Goal: Information Seeking & Learning: Learn about a topic

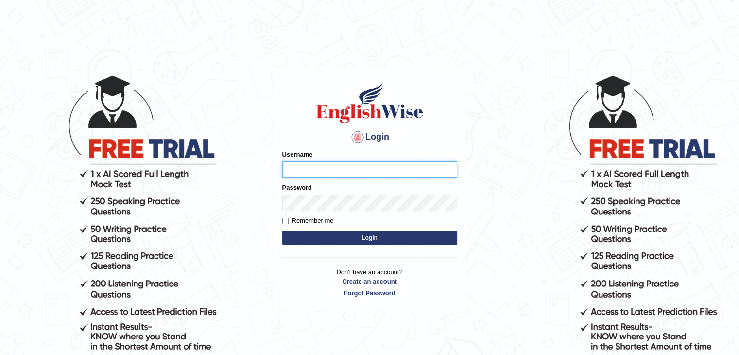
drag, startPoint x: 0, startPoint y: 0, endPoint x: 313, endPoint y: 171, distance: 356.6
click at [313, 171] on input "Username" at bounding box center [369, 169] width 175 height 17
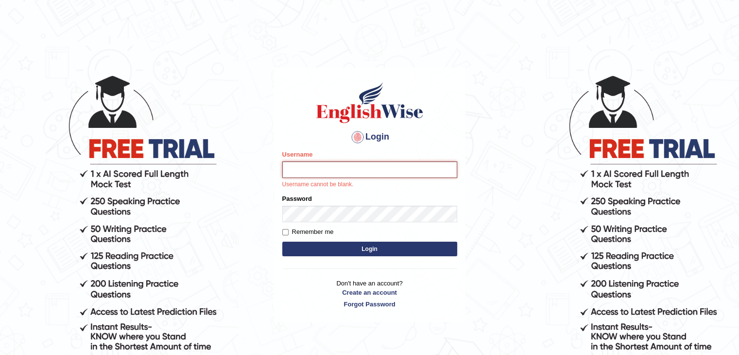
type input "surajshrestha100"
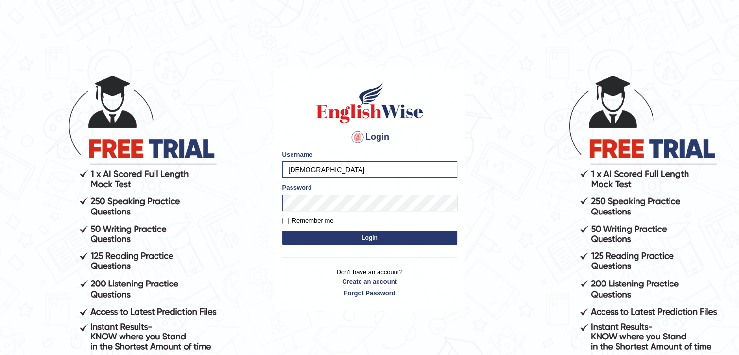
click at [331, 245] on form "Please fix the following errors: Username surajshrestha100 Password Remember me…" at bounding box center [369, 199] width 175 height 98
click at [318, 239] on button "Login" at bounding box center [369, 237] width 175 height 15
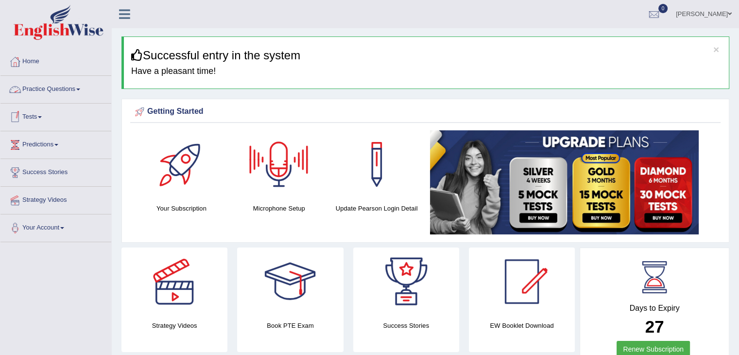
click at [64, 89] on link "Practice Questions" at bounding box center [55, 88] width 111 height 24
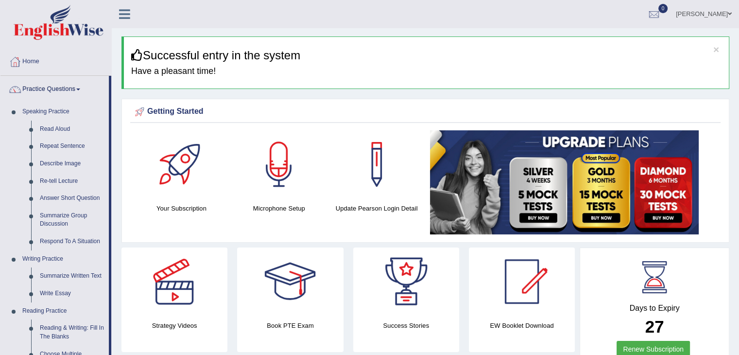
drag, startPoint x: 111, startPoint y: 104, endPoint x: 111, endPoint y: 175, distance: 71.4
click at [111, 175] on li "Practice Questions Speaking Practice Read Aloud Repeat Sentence Describe Image …" at bounding box center [55, 349] width 111 height 546
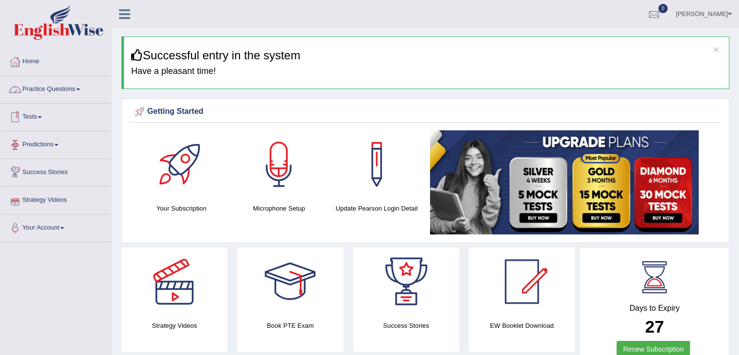
click at [68, 96] on link "Practice Questions" at bounding box center [55, 88] width 111 height 24
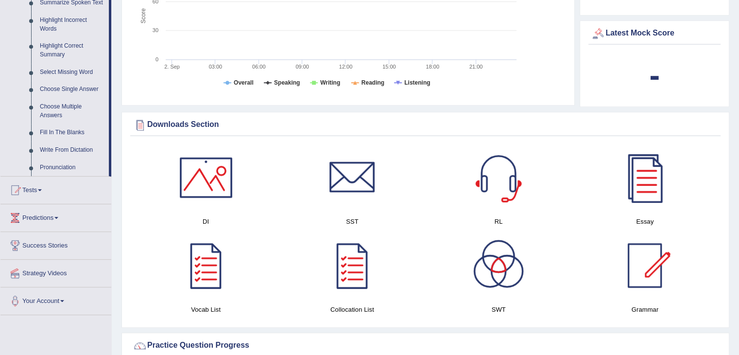
scroll to position [447, 0]
click at [68, 147] on link "Write From Dictation" at bounding box center [71, 148] width 73 height 17
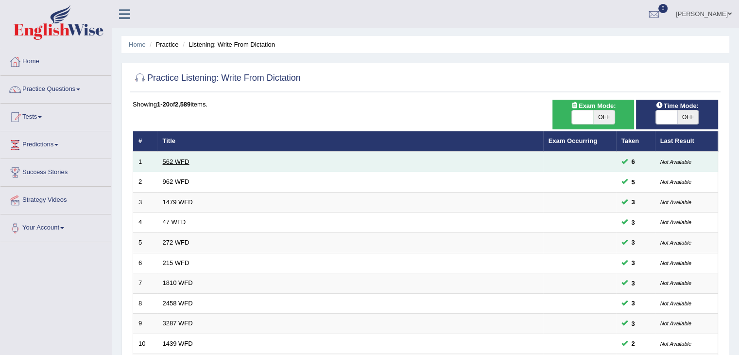
click at [181, 162] on link "562 WFD" at bounding box center [176, 161] width 27 height 7
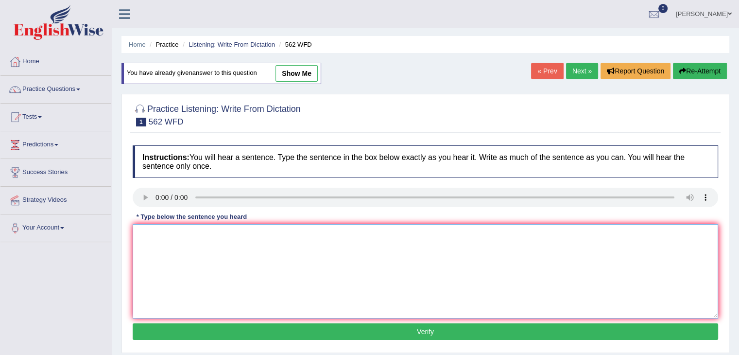
click at [175, 242] on textarea at bounding box center [425, 271] width 585 height 94
click at [165, 243] on textarea at bounding box center [425, 271] width 585 height 94
type textarea "the gap between the rich and poor does not decrease."
click at [205, 326] on button "Verify" at bounding box center [425, 331] width 585 height 17
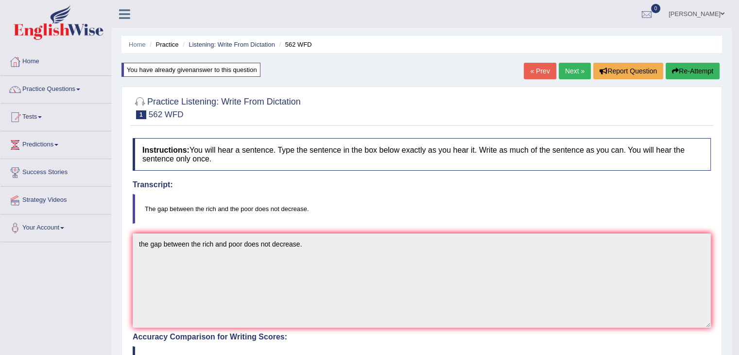
click at [571, 68] on link "Next »" at bounding box center [574, 71] width 32 height 17
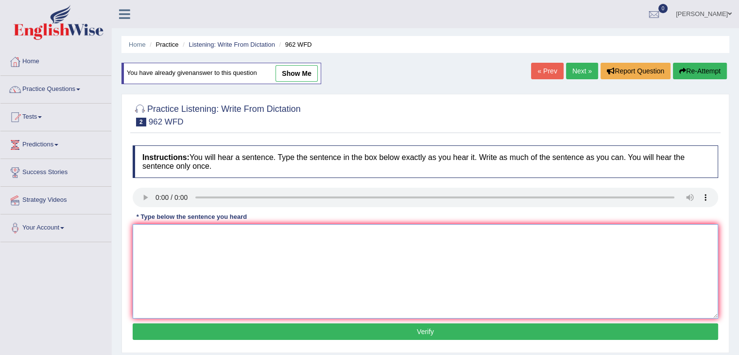
click at [161, 259] on textarea at bounding box center [425, 271] width 585 height 94
type textarea "if you have any questions about the exam please raise your hands."
click at [196, 331] on button "Verify" at bounding box center [425, 331] width 585 height 17
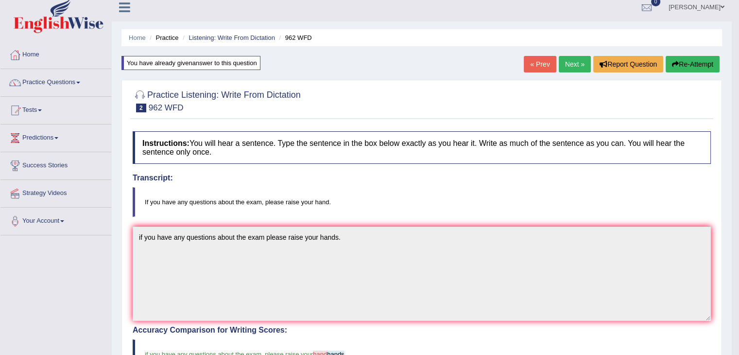
scroll to position [5, 0]
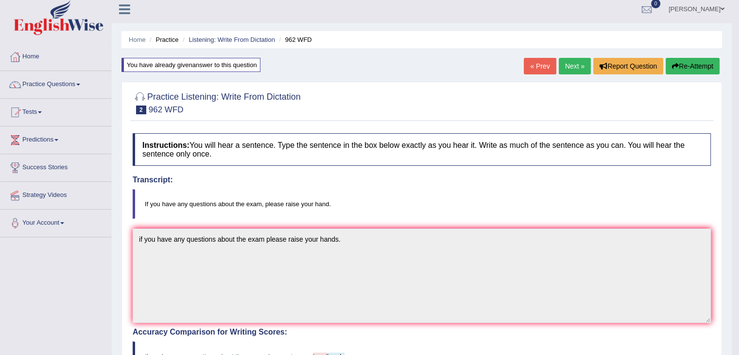
click at [570, 68] on link "Next »" at bounding box center [574, 66] width 32 height 17
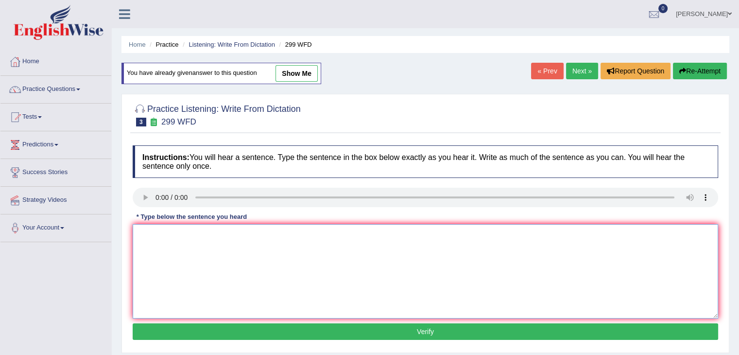
click at [169, 241] on textarea at bounding box center [425, 271] width 585 height 94
type textarea "student representative will be visiting classes with the voting forms."
click at [235, 338] on div "Instructions: You will hear a sentence. Type the sentence in the box below exac…" at bounding box center [425, 243] width 590 height 207
click at [218, 331] on button "Verify" at bounding box center [425, 331] width 585 height 17
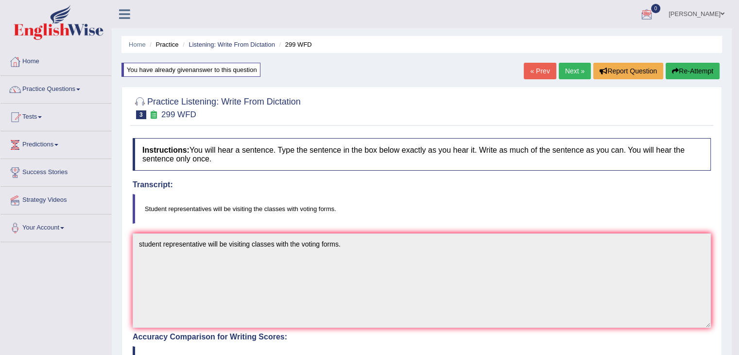
click at [58, 20] on img at bounding box center [59, 22] width 90 height 35
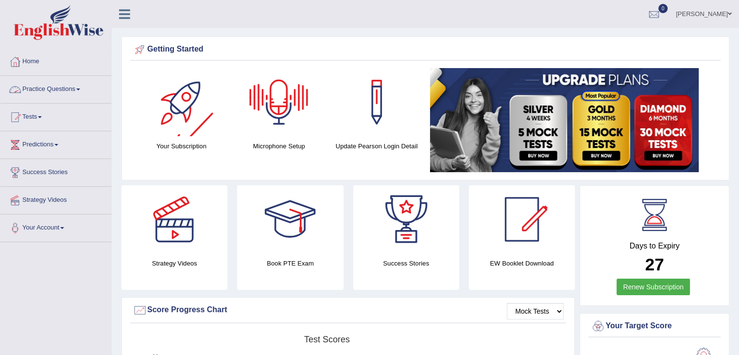
click at [79, 91] on link "Practice Questions" at bounding box center [55, 88] width 111 height 24
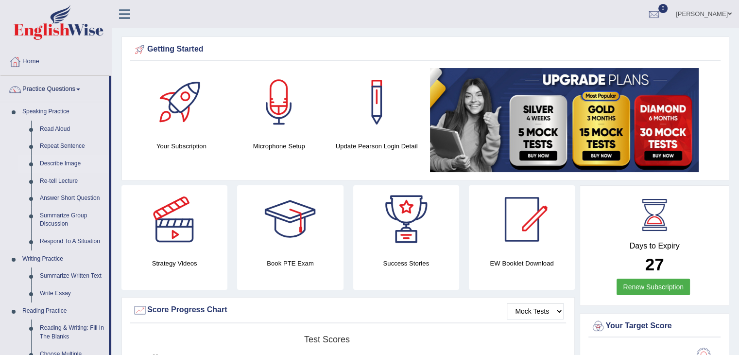
drag, startPoint x: 111, startPoint y: 95, endPoint x: 107, endPoint y: 163, distance: 68.1
click at [107, 163] on li "Practice Questions Speaking Practice Read Aloud Repeat Sentence Describe Image …" at bounding box center [55, 349] width 111 height 546
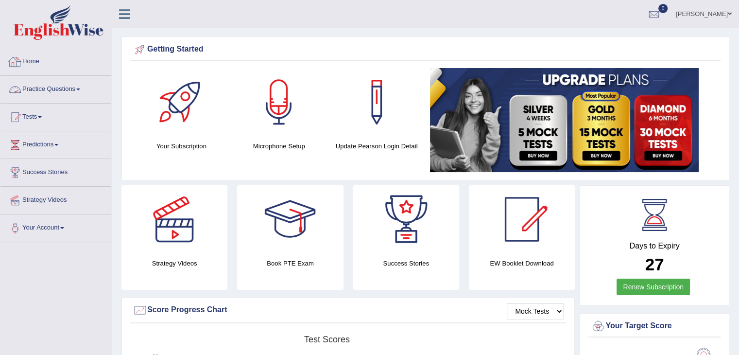
click at [78, 89] on link "Practice Questions" at bounding box center [55, 88] width 111 height 24
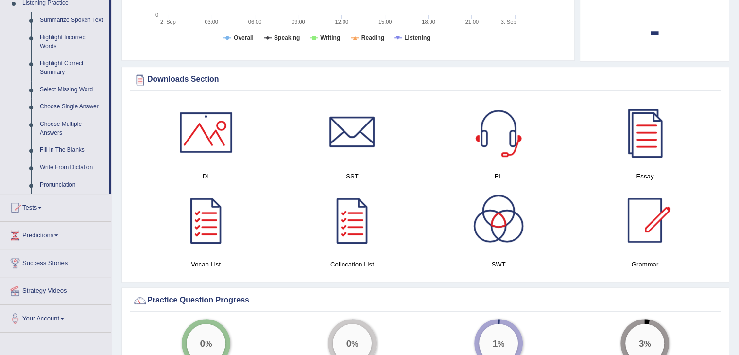
scroll to position [462, 0]
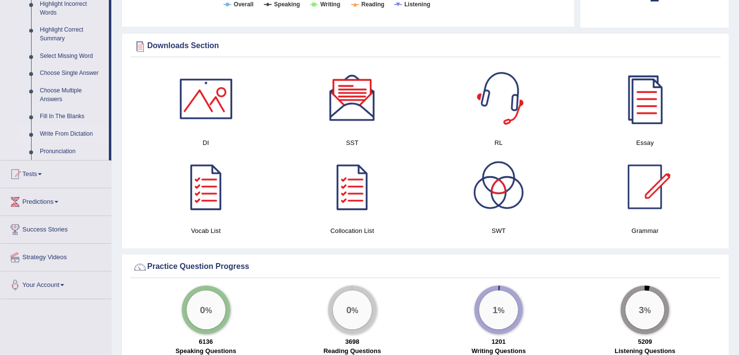
click at [77, 131] on link "Write From Dictation" at bounding box center [71, 133] width 73 height 17
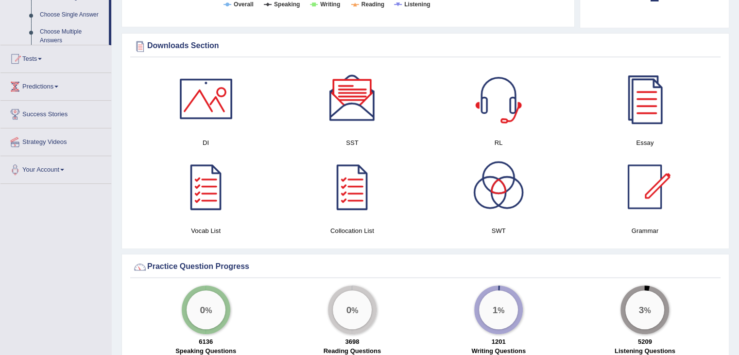
scroll to position [428, 0]
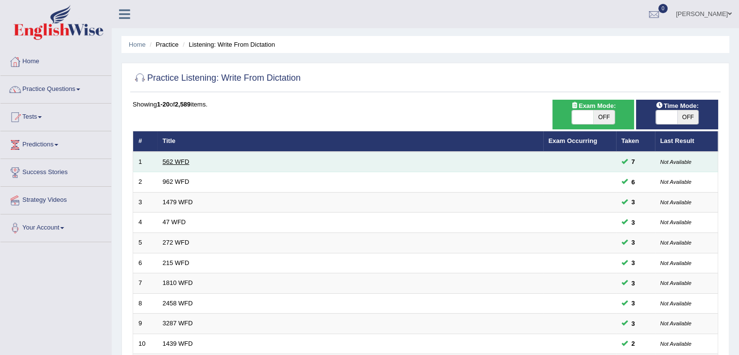
click at [174, 160] on link "562 WFD" at bounding box center [176, 161] width 27 height 7
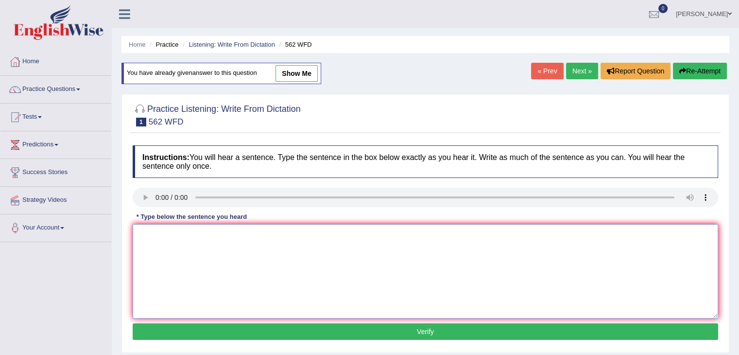
click at [171, 237] on textarea at bounding box center [425, 271] width 585 height 94
type textarea "the gap between the rich and the poor does not decrease."
click at [238, 332] on button "Verify" at bounding box center [425, 331] width 585 height 17
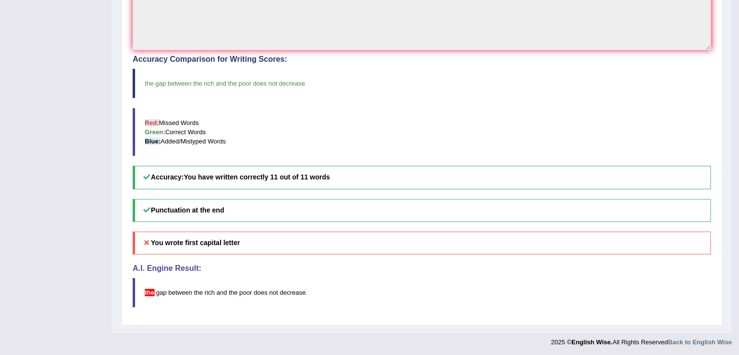
scroll to position [6, 0]
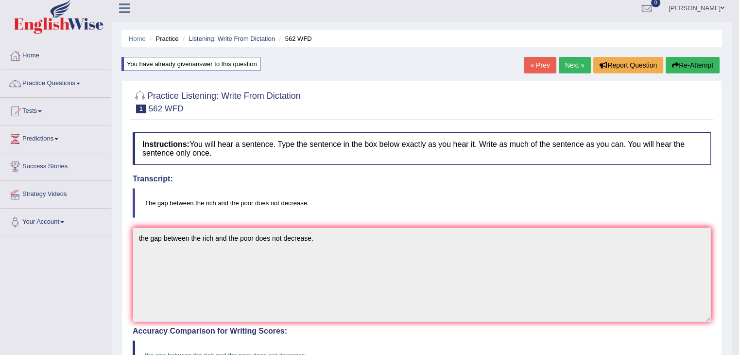
click at [575, 65] on link "Next »" at bounding box center [574, 65] width 32 height 17
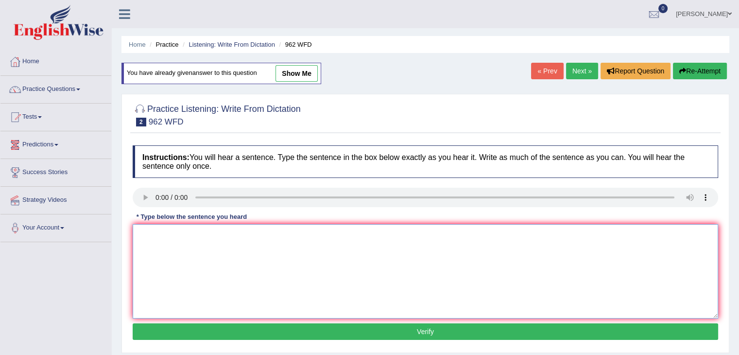
click at [170, 236] on textarea at bounding box center [425, 271] width 585 height 94
click at [171, 234] on textarea "if you have questions about the exam please raise your hands." at bounding box center [425, 271] width 585 height 94
type textarea "if you have any questions about the exam please raise your hands."
click at [250, 327] on button "Verify" at bounding box center [425, 331] width 585 height 17
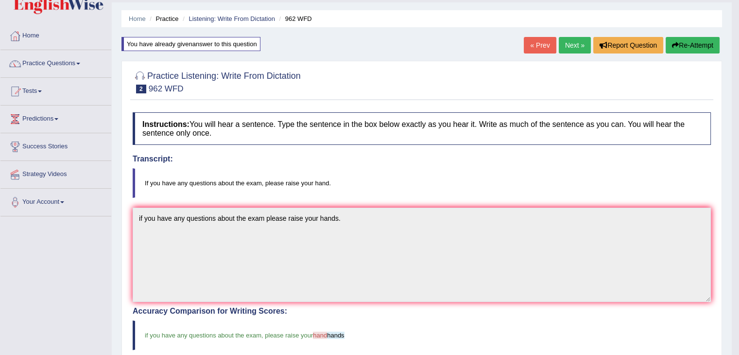
drag, startPoint x: 745, startPoint y: 77, endPoint x: 745, endPoint y: 90, distance: 12.6
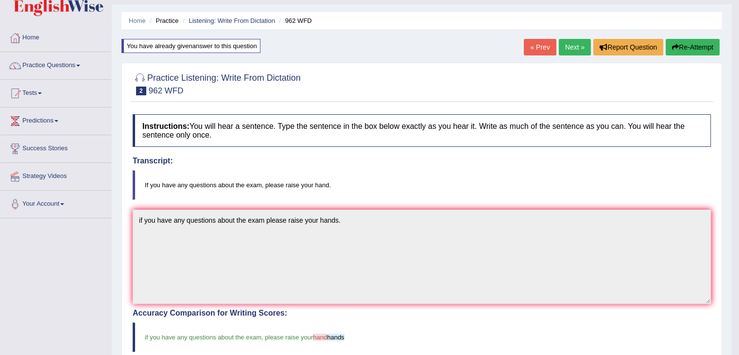
click at [571, 43] on link "Next »" at bounding box center [574, 47] width 32 height 17
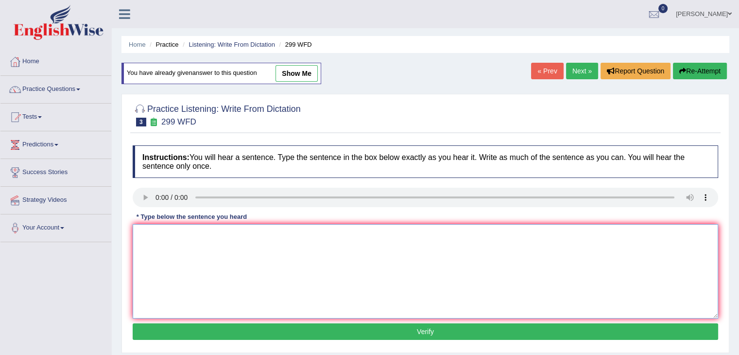
click at [201, 241] on textarea at bounding box center [425, 271] width 585 height 94
click at [169, 236] on textarea at bounding box center [425, 271] width 585 height 94
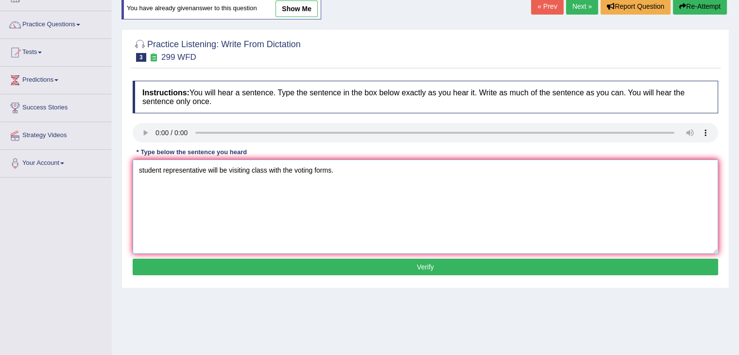
scroll to position [74, 0]
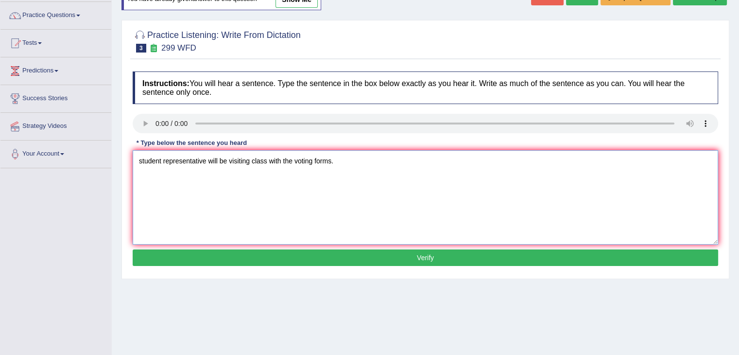
type textarea "student representative will be visiting class with the voting forms."
click at [270, 255] on button "Verify" at bounding box center [425, 257] width 585 height 17
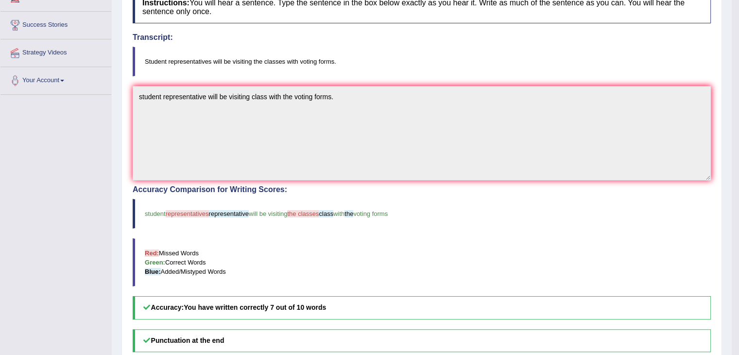
scroll to position [0, 0]
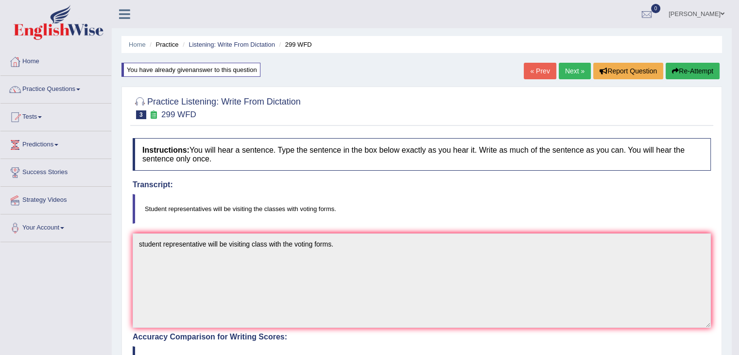
click at [675, 68] on icon "button" at bounding box center [675, 71] width 7 height 7
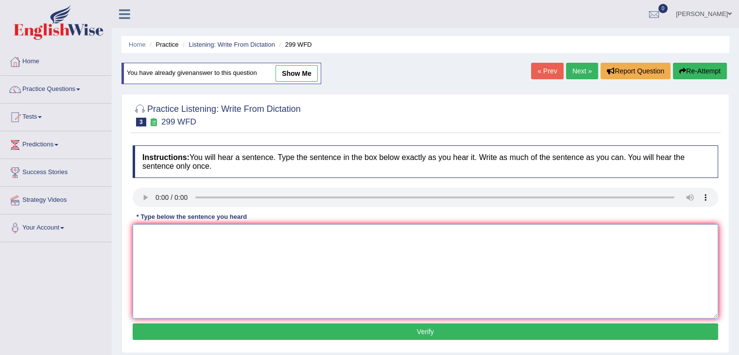
click at [177, 247] on textarea at bounding box center [425, 271] width 585 height 94
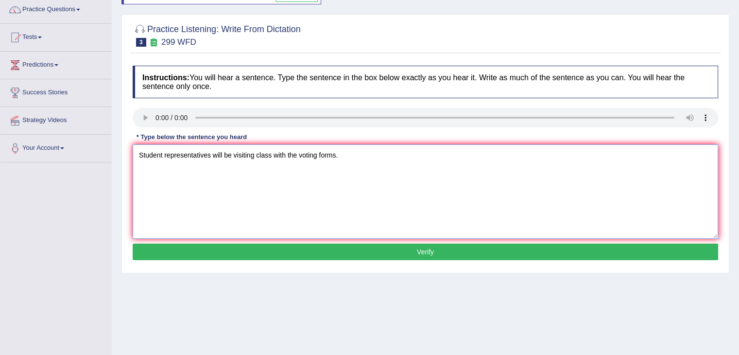
scroll to position [81, 0]
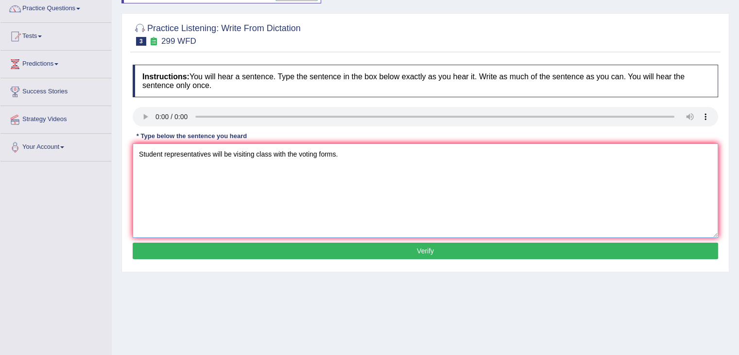
type textarea "Student representatives will be visiting class with the voting forms."
click at [372, 251] on button "Verify" at bounding box center [425, 250] width 585 height 17
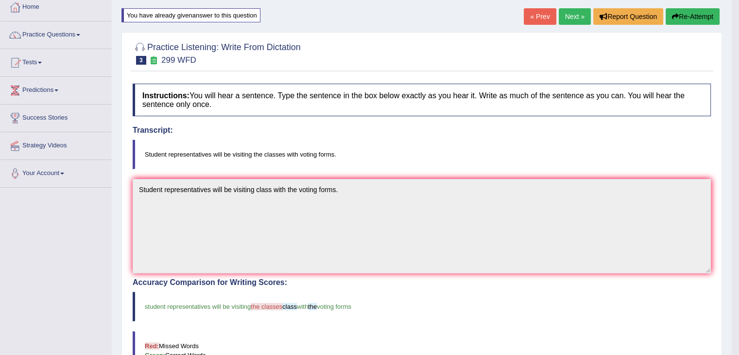
scroll to position [17, 0]
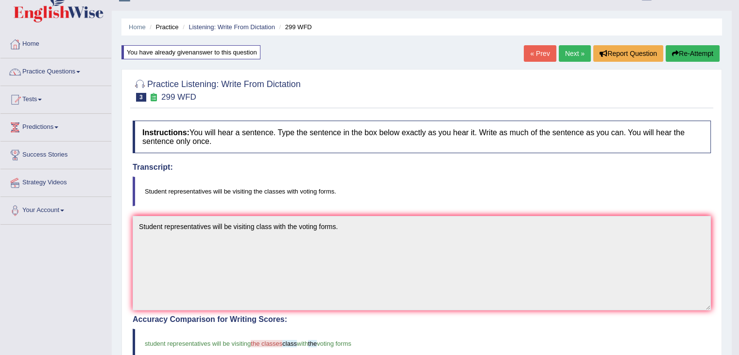
click at [686, 51] on button "Re-Attempt" at bounding box center [692, 53] width 54 height 17
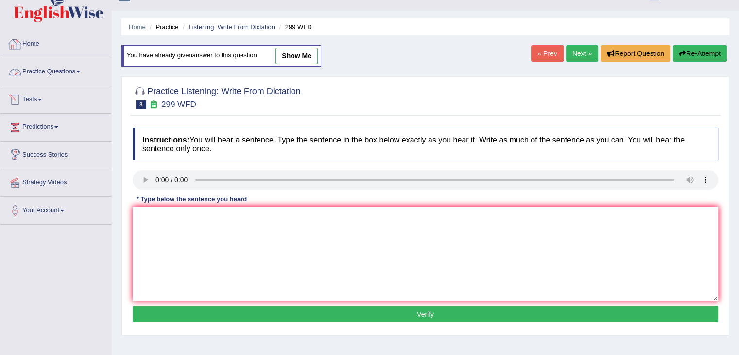
click at [79, 72] on link "Practice Questions" at bounding box center [55, 70] width 111 height 24
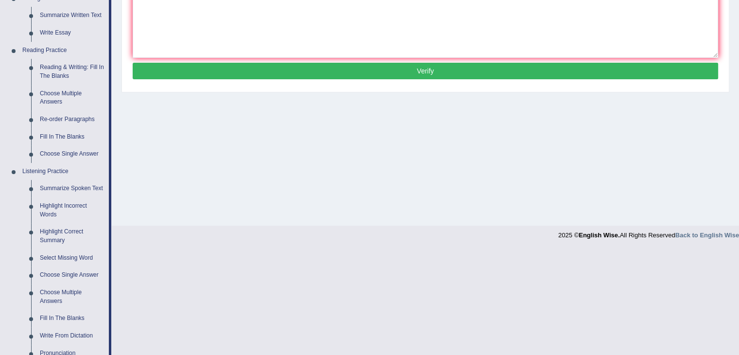
scroll to position [344, 0]
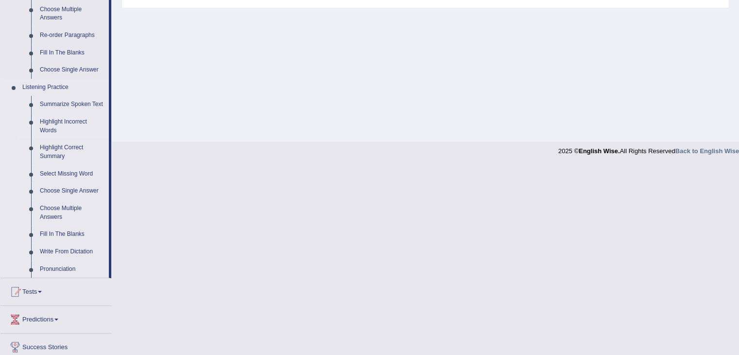
click at [52, 127] on link "Highlight Incorrect Words" at bounding box center [71, 126] width 73 height 26
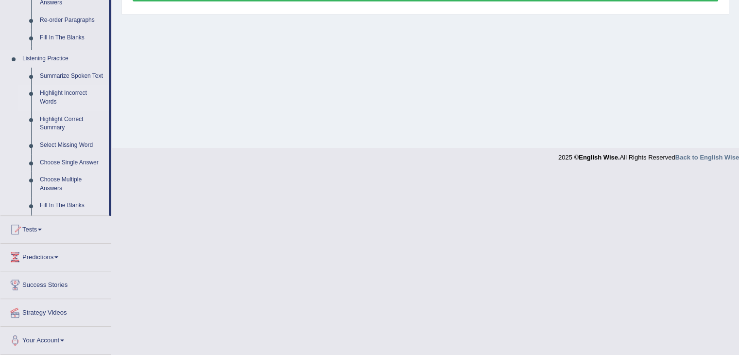
scroll to position [155, 0]
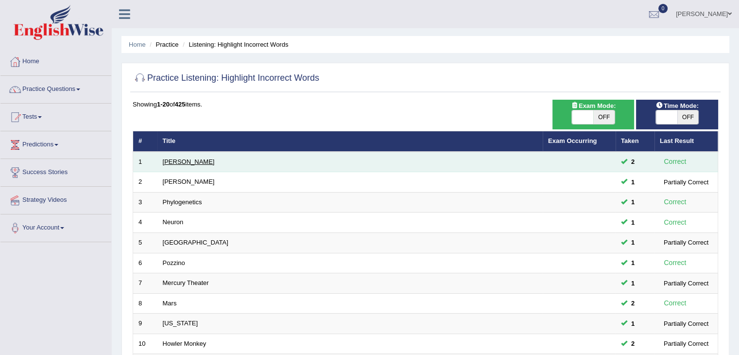
click at [173, 161] on link "Harold" at bounding box center [189, 161] width 52 height 7
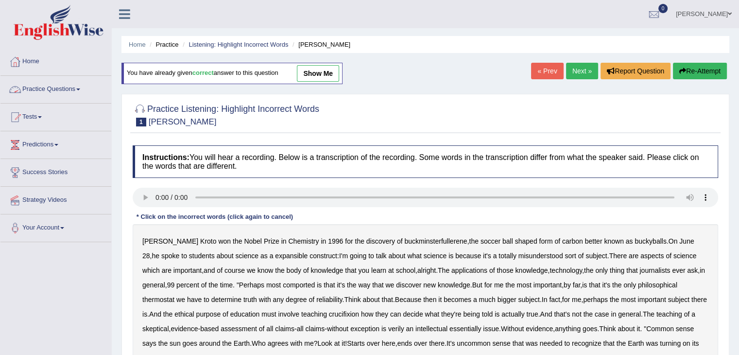
click at [63, 91] on link "Practice Questions" at bounding box center [55, 88] width 111 height 24
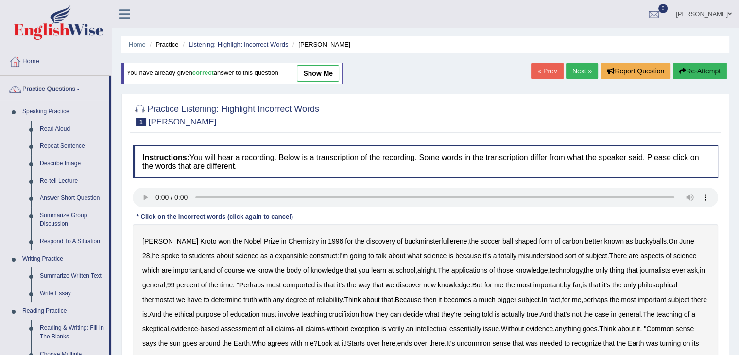
drag, startPoint x: 709, startPoint y: 93, endPoint x: 745, endPoint y: 96, distance: 37.0
click at [738, 96] on html "Toggle navigation Home Practice Questions Speaking Practice Read Aloud Repeat S…" at bounding box center [369, 177] width 739 height 355
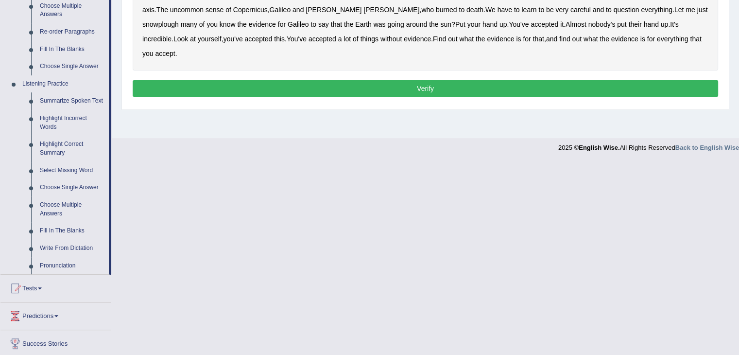
scroll to position [406, 0]
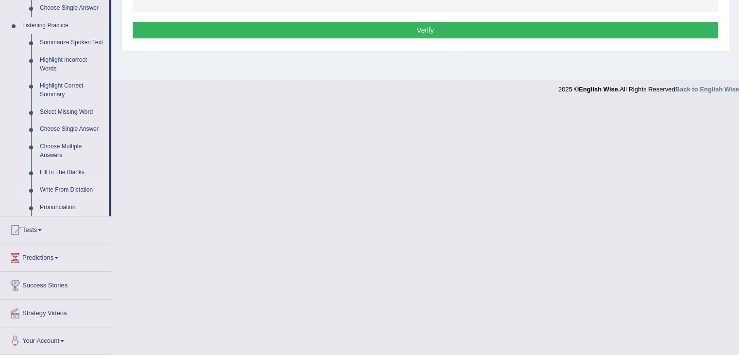
click at [59, 190] on link "Write From Dictation" at bounding box center [71, 189] width 73 height 17
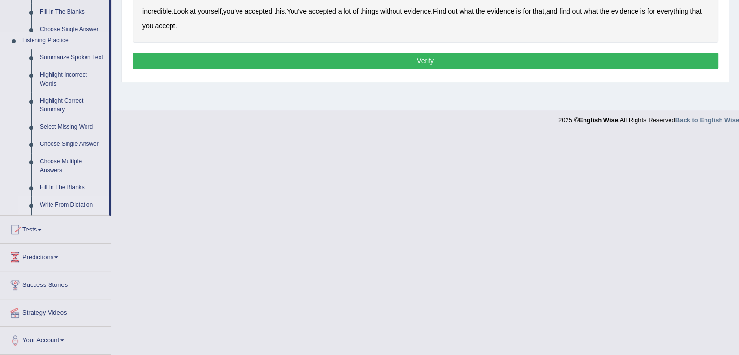
scroll to position [310, 0]
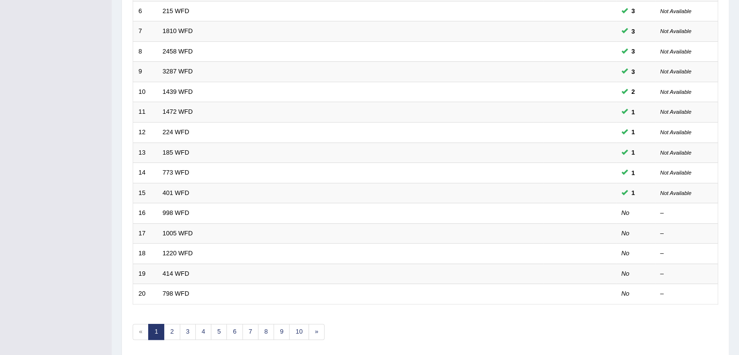
scroll to position [258, 0]
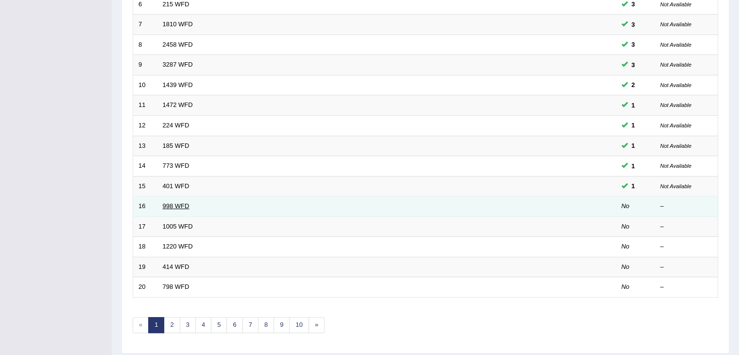
click at [174, 204] on link "998 WFD" at bounding box center [176, 205] width 27 height 7
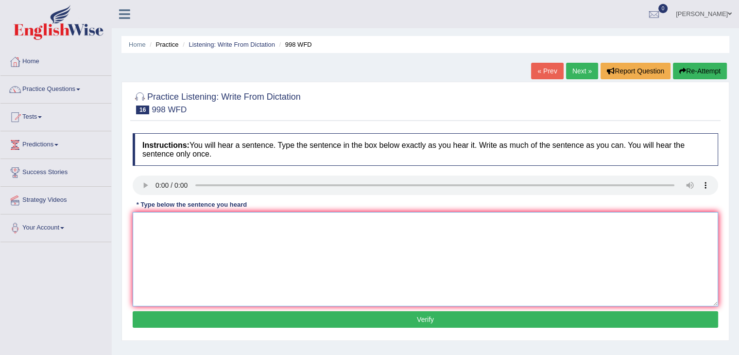
click at [200, 247] on textarea at bounding box center [425, 259] width 585 height 94
click at [173, 232] on textarea at bounding box center [425, 259] width 585 height 94
click at [182, 230] on textarea at bounding box center [425, 259] width 585 height 94
type textarea "We will hold a celebration for graduate students."
click at [220, 311] on button "Verify" at bounding box center [425, 319] width 585 height 17
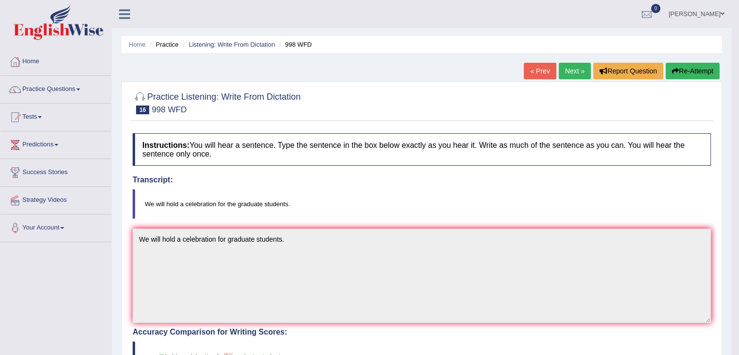
click at [569, 68] on link "Next »" at bounding box center [574, 71] width 32 height 17
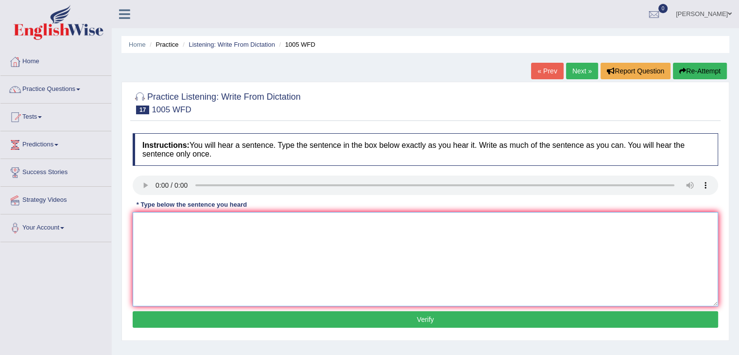
click at [168, 230] on textarea at bounding box center [425, 259] width 585 height 94
click at [298, 221] on textarea "The collapse of the housing market has created a" at bounding box center [425, 259] width 585 height 94
type textarea "The collapse of the housing market has triggered a recession throughout the wor…"
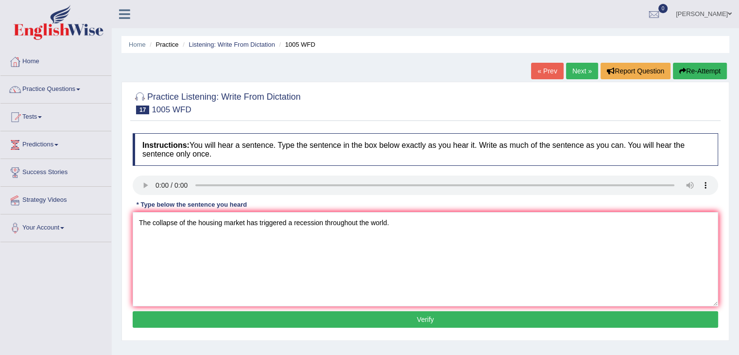
click at [323, 319] on button "Verify" at bounding box center [425, 319] width 585 height 17
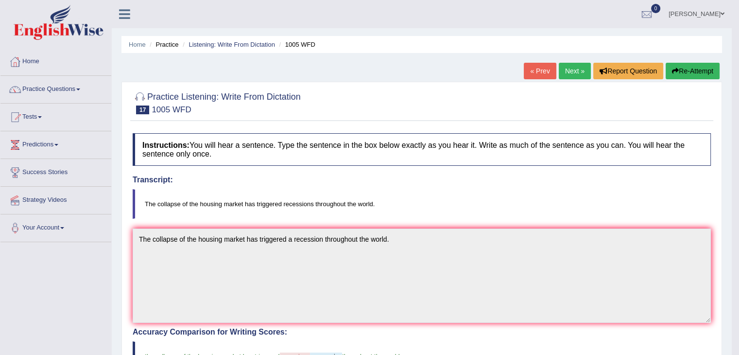
click at [573, 75] on link "Next »" at bounding box center [574, 71] width 32 height 17
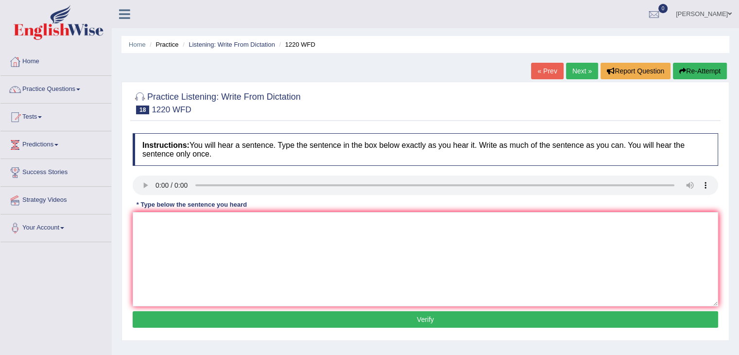
click at [245, 227] on textarea at bounding box center [425, 259] width 585 height 94
click at [165, 234] on textarea at bounding box center [425, 259] width 585 height 94
click at [278, 224] on textarea "we are able to accomodate more previous" at bounding box center [425, 259] width 585 height 94
type textarea "we are able to accomodate more students than previously."
click at [313, 311] on button "Verify" at bounding box center [425, 319] width 585 height 17
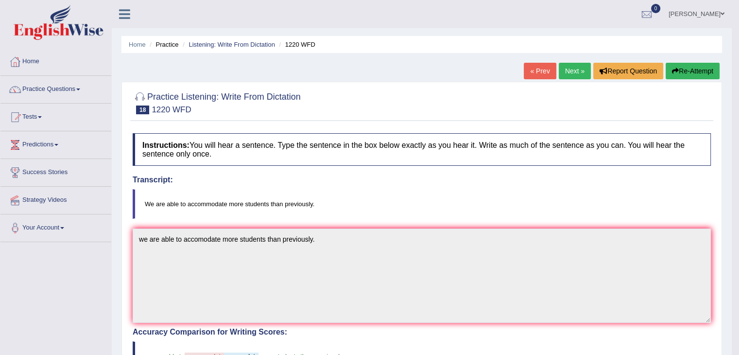
click at [738, 110] on html "Toggle navigation Home Practice Questions Speaking Practice Read Aloud Repeat S…" at bounding box center [369, 177] width 739 height 355
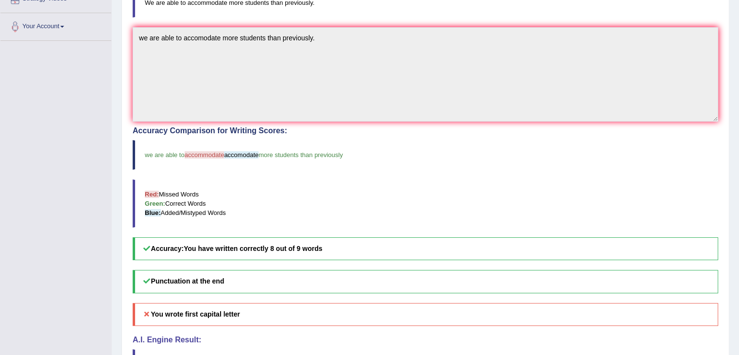
scroll to position [8, 0]
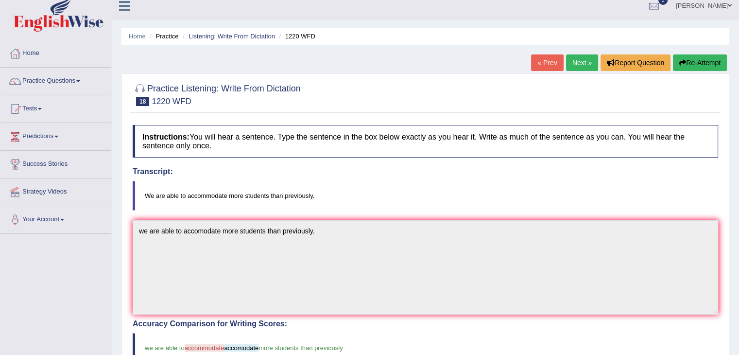
click at [577, 65] on link "Next »" at bounding box center [582, 62] width 32 height 17
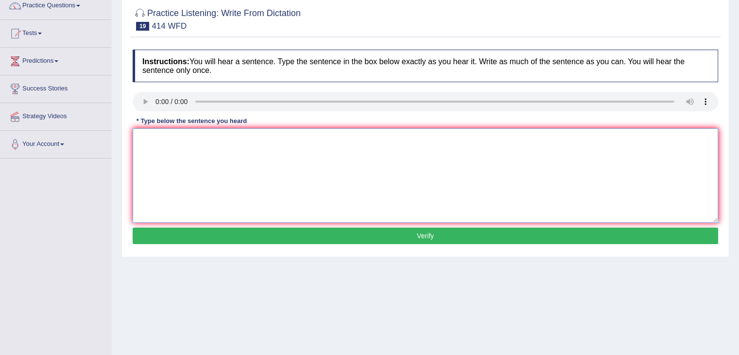
click at [171, 142] on textarea at bounding box center [425, 175] width 585 height 94
click at [295, 142] on textarea "The leading companies change their policies" at bounding box center [425, 175] width 585 height 94
type textarea "The leading companies change their policies after the reports were released."
click at [278, 229] on button "Verify" at bounding box center [425, 235] width 585 height 17
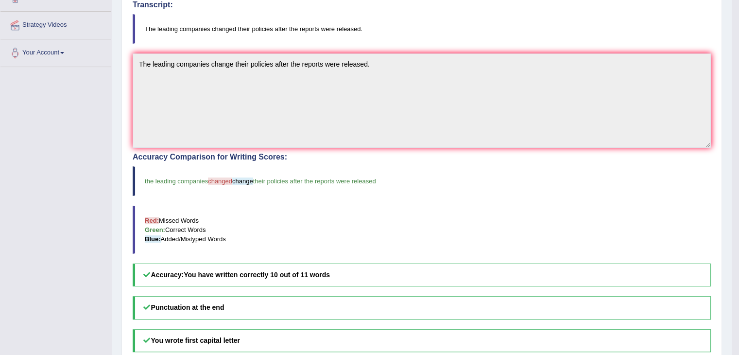
scroll to position [13, 0]
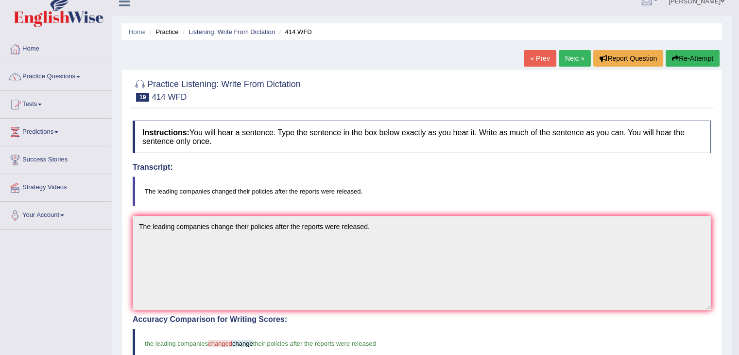
click at [567, 61] on link "Next »" at bounding box center [574, 58] width 32 height 17
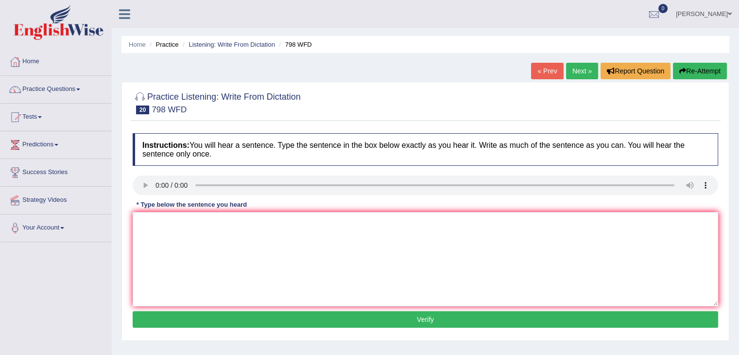
click at [213, 220] on textarea at bounding box center [425, 259] width 585 height 94
click at [169, 234] on textarea at bounding box center [425, 259] width 585 height 94
type textarea "Sugar"
click at [573, 68] on link "Next »" at bounding box center [582, 71] width 32 height 17
click at [170, 226] on textarea at bounding box center [425, 259] width 585 height 94
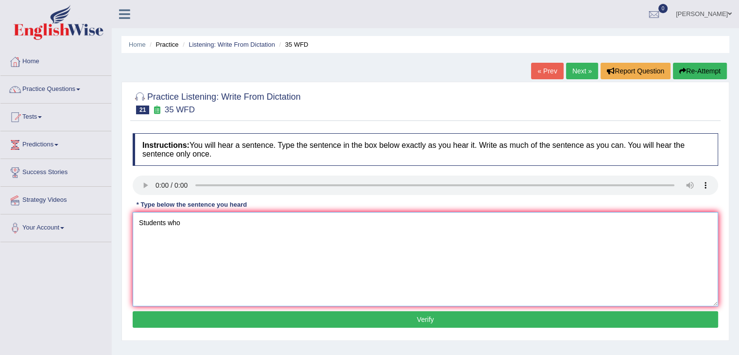
click at [194, 220] on textarea "Students who" at bounding box center [425, 259] width 585 height 94
click at [312, 222] on textarea "Students who study environmental biology need to do" at bounding box center [425, 259] width 585 height 94
type textarea "Students who study environmental biology need to do fieldwork."
click at [306, 321] on button "Verify" at bounding box center [425, 319] width 585 height 17
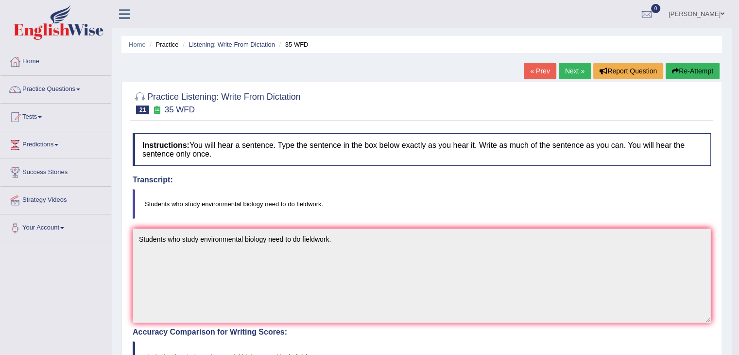
click at [563, 77] on link "Next »" at bounding box center [574, 71] width 32 height 17
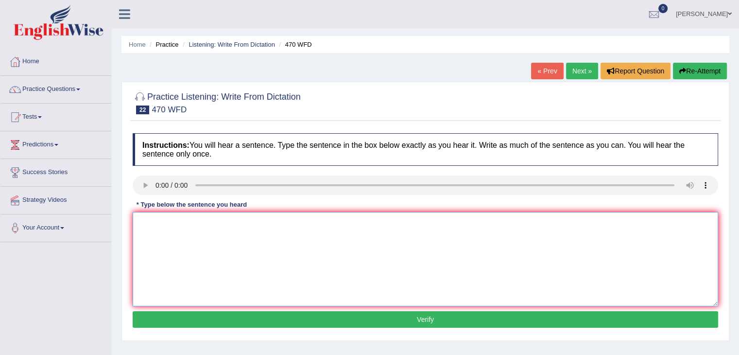
click at [206, 250] on textarea at bounding box center [425, 259] width 585 height 94
